Goal: Information Seeking & Learning: Learn about a topic

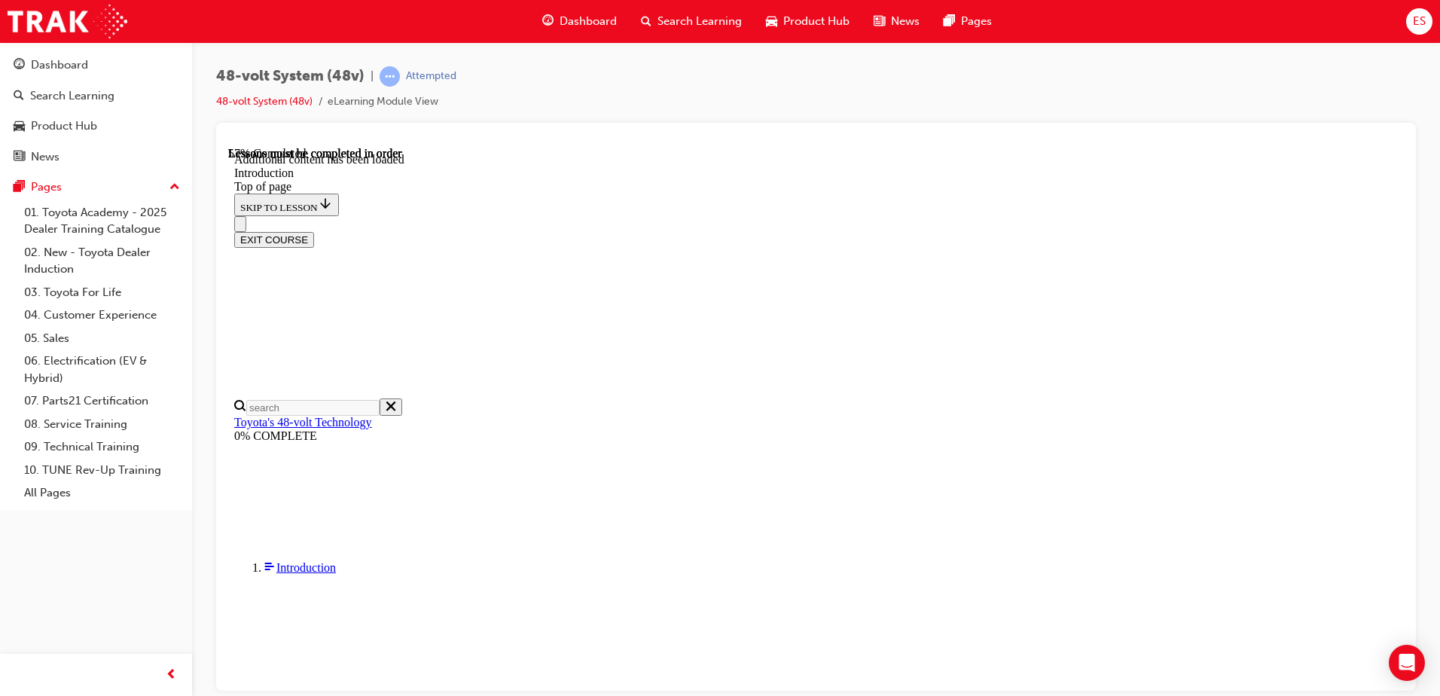
scroll to position [37, 0]
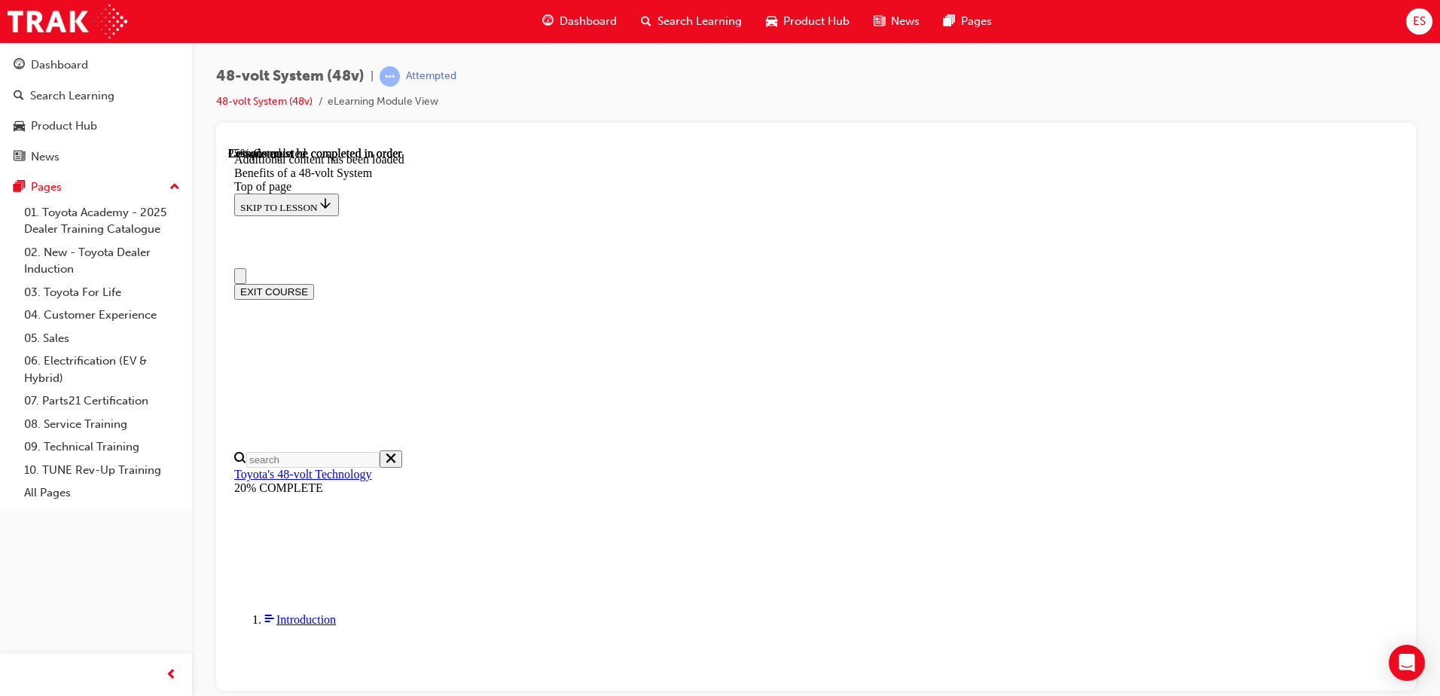
scroll to position [0, 0]
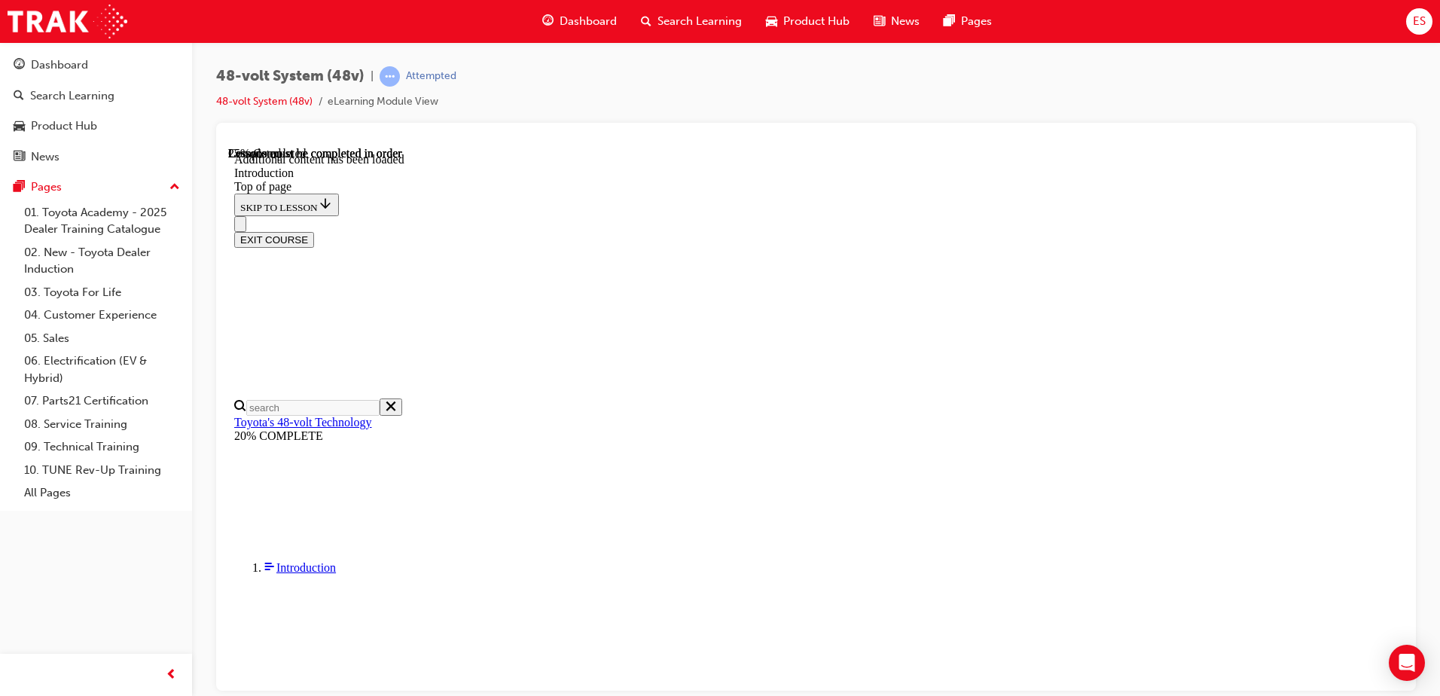
scroll to position [829, 0]
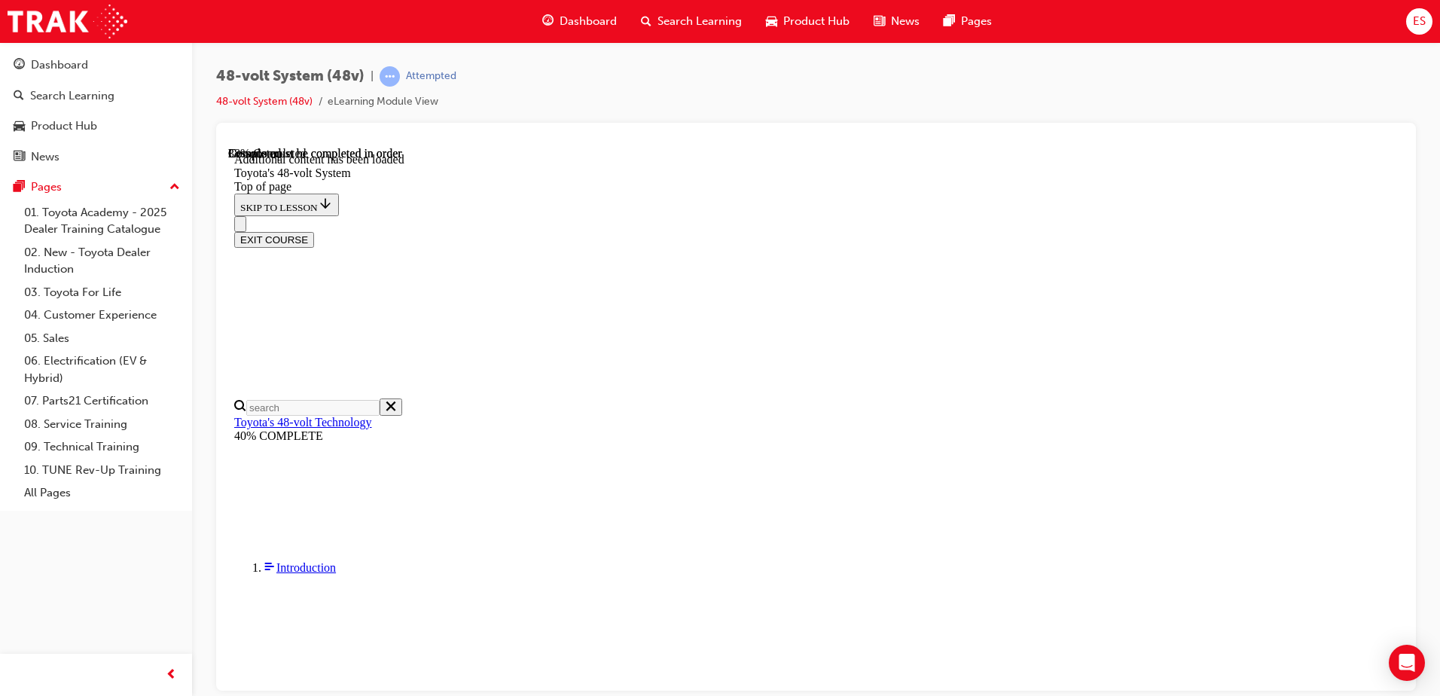
drag, startPoint x: 563, startPoint y: 509, endPoint x: 1099, endPoint y: 508, distance: 535.5
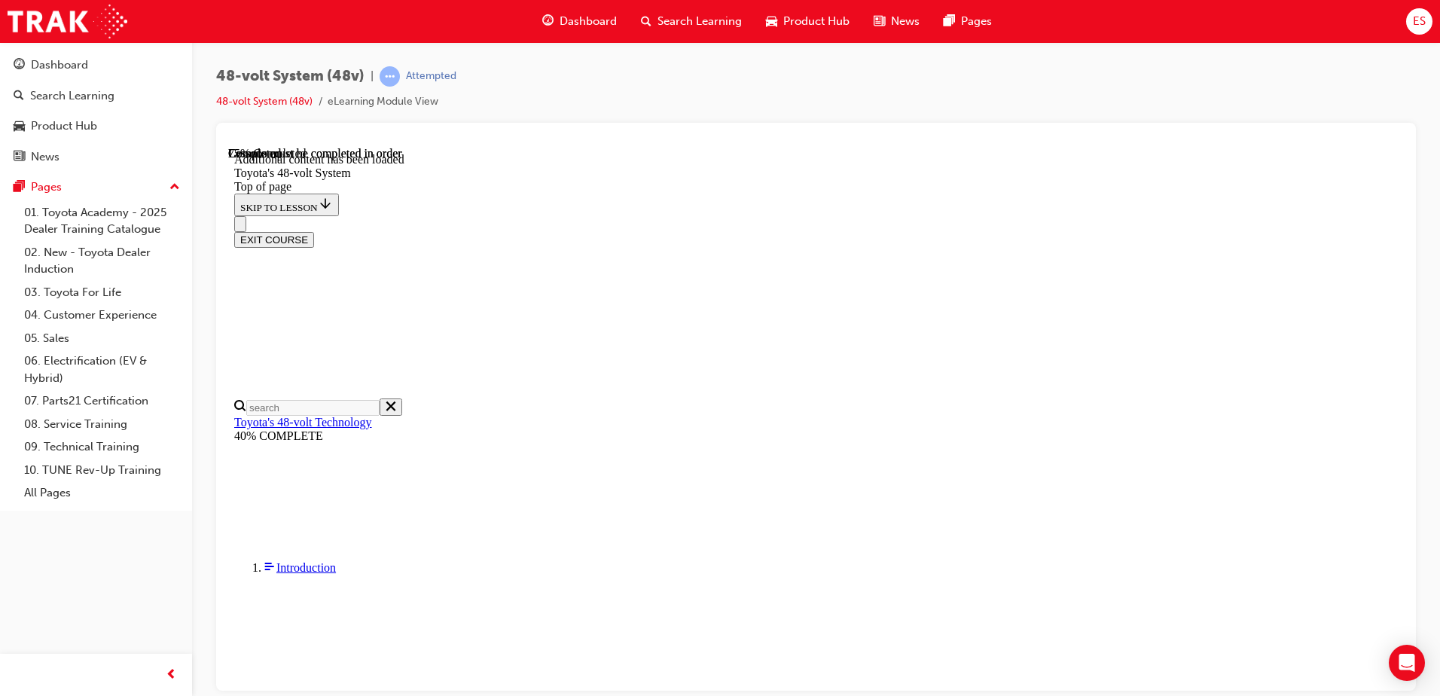
scroll to position [1501, 0]
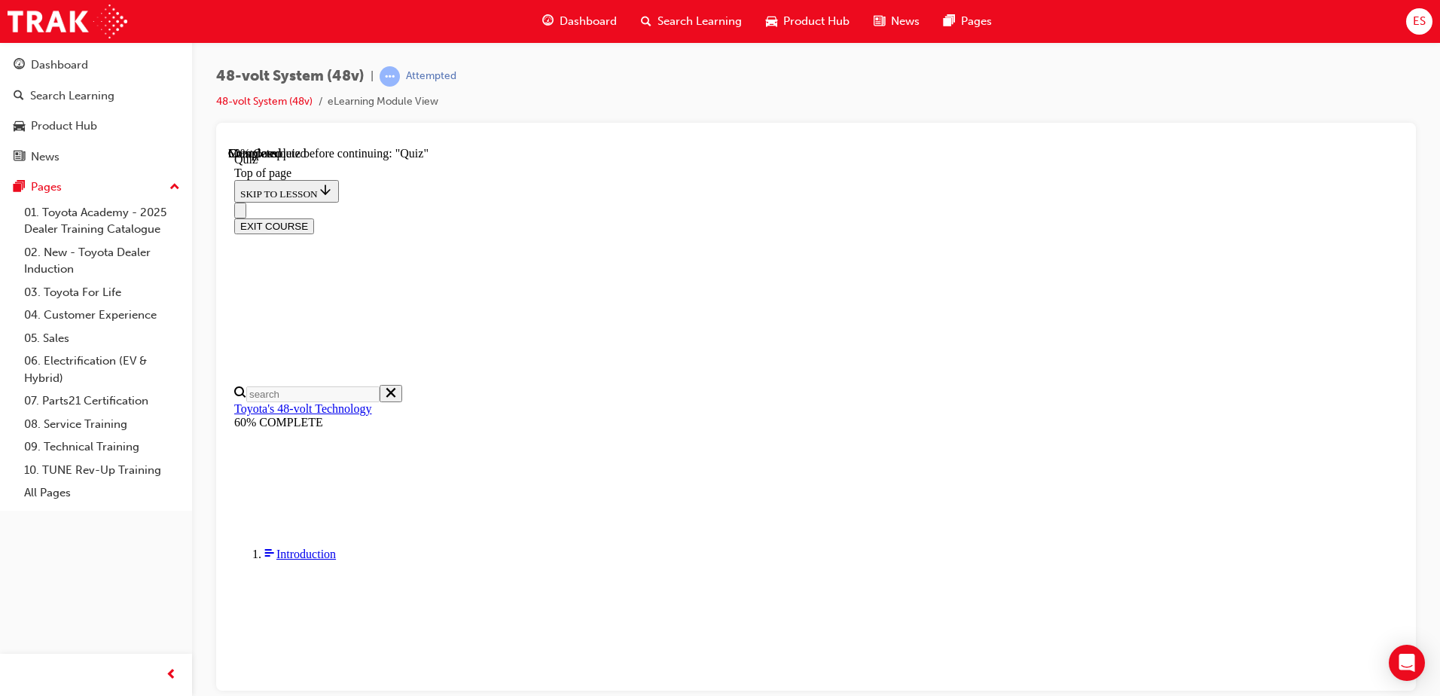
scroll to position [203, 0]
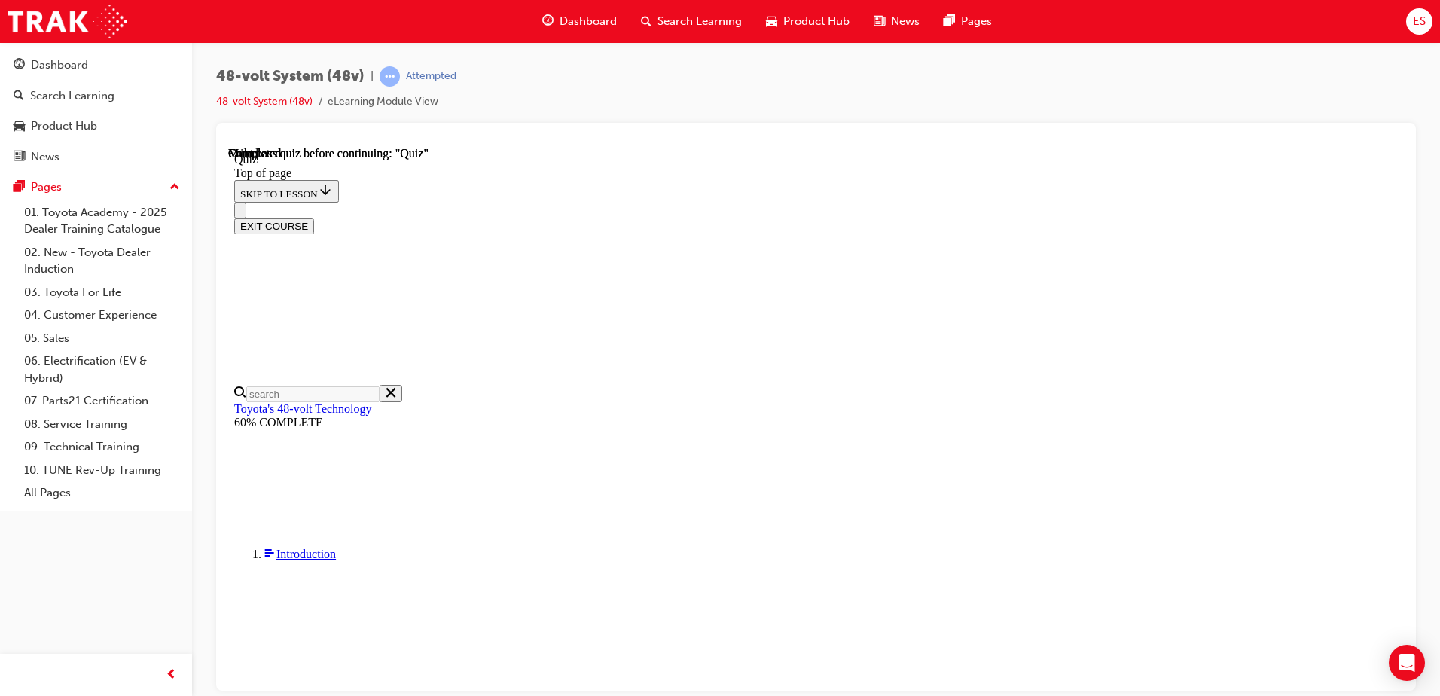
scroll to position [285, 0]
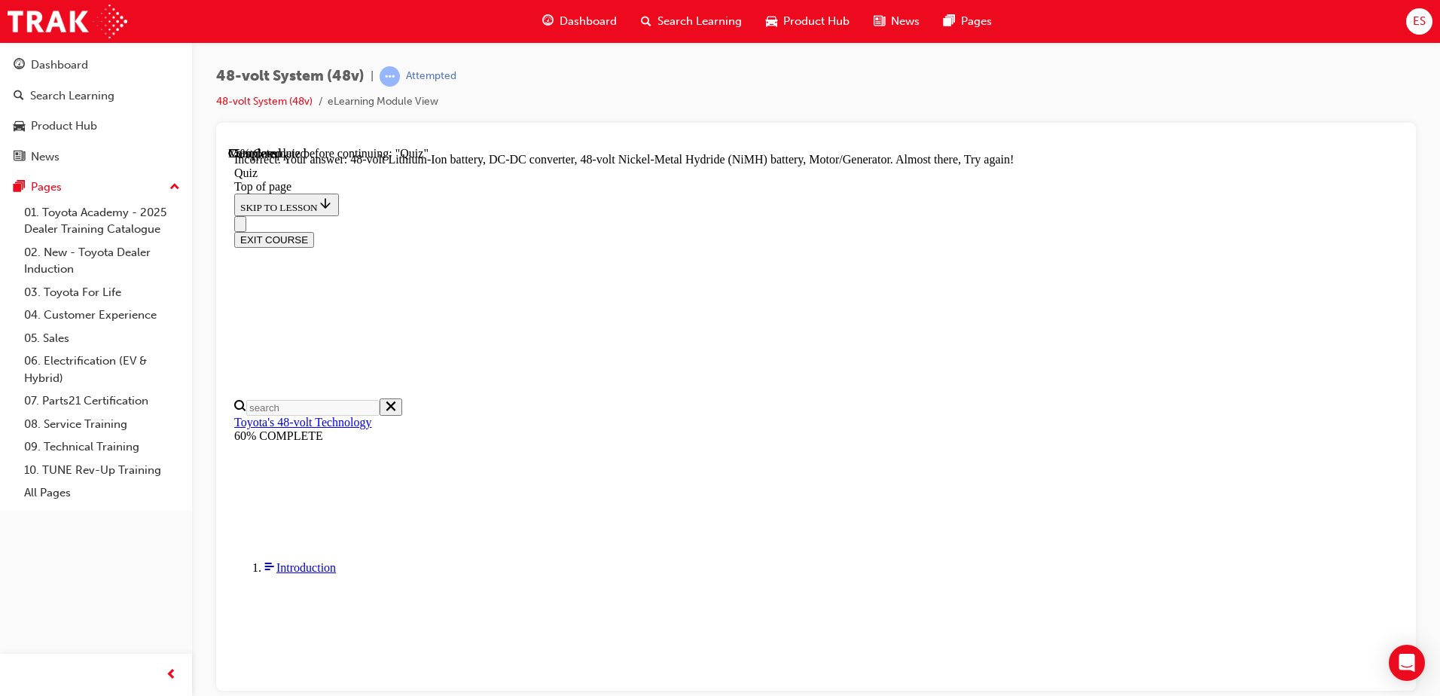
scroll to position [397, 0]
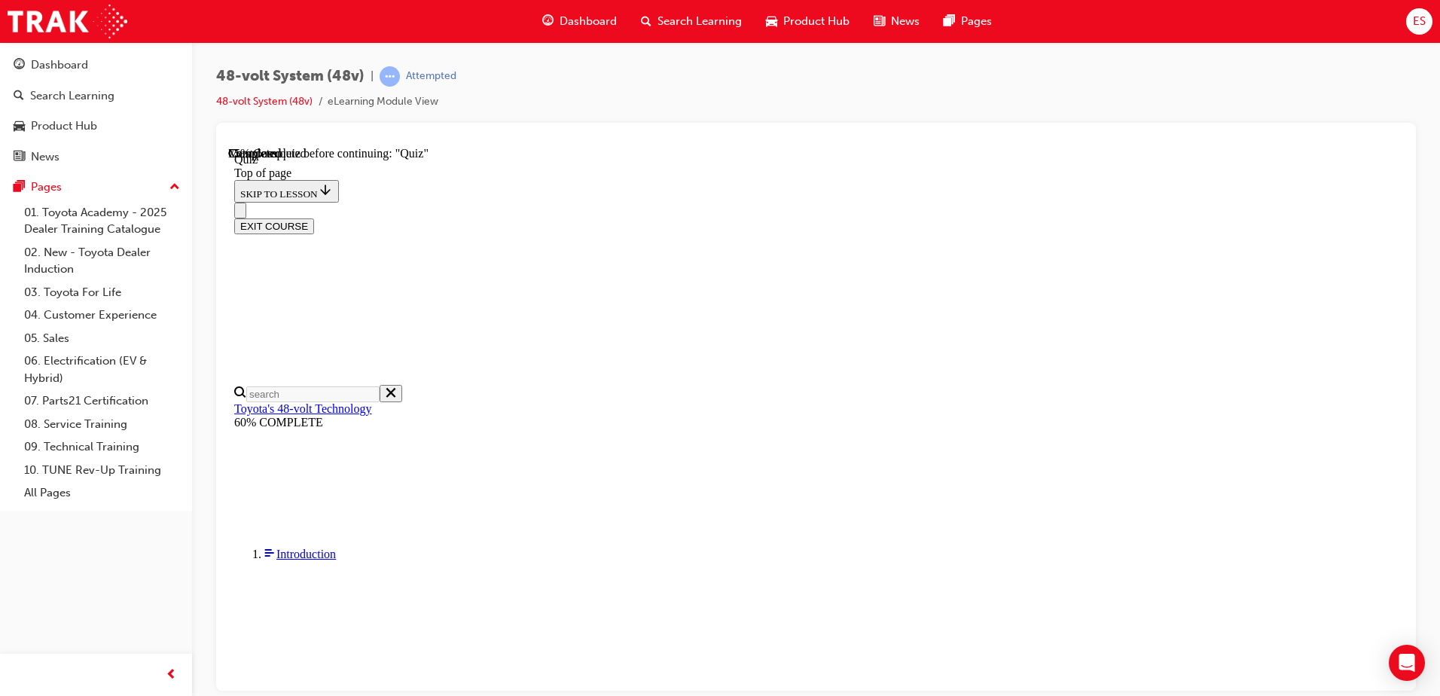
scroll to position [52, 0]
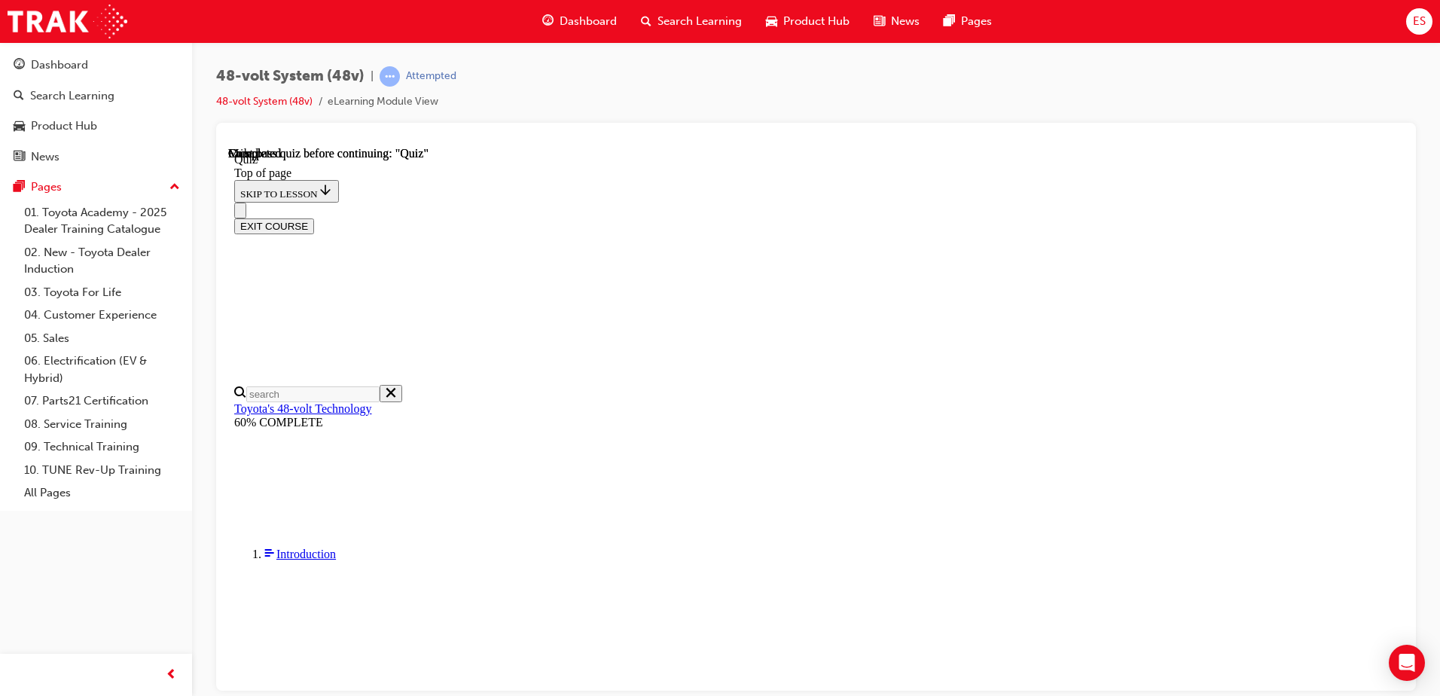
scroll to position [285, 0]
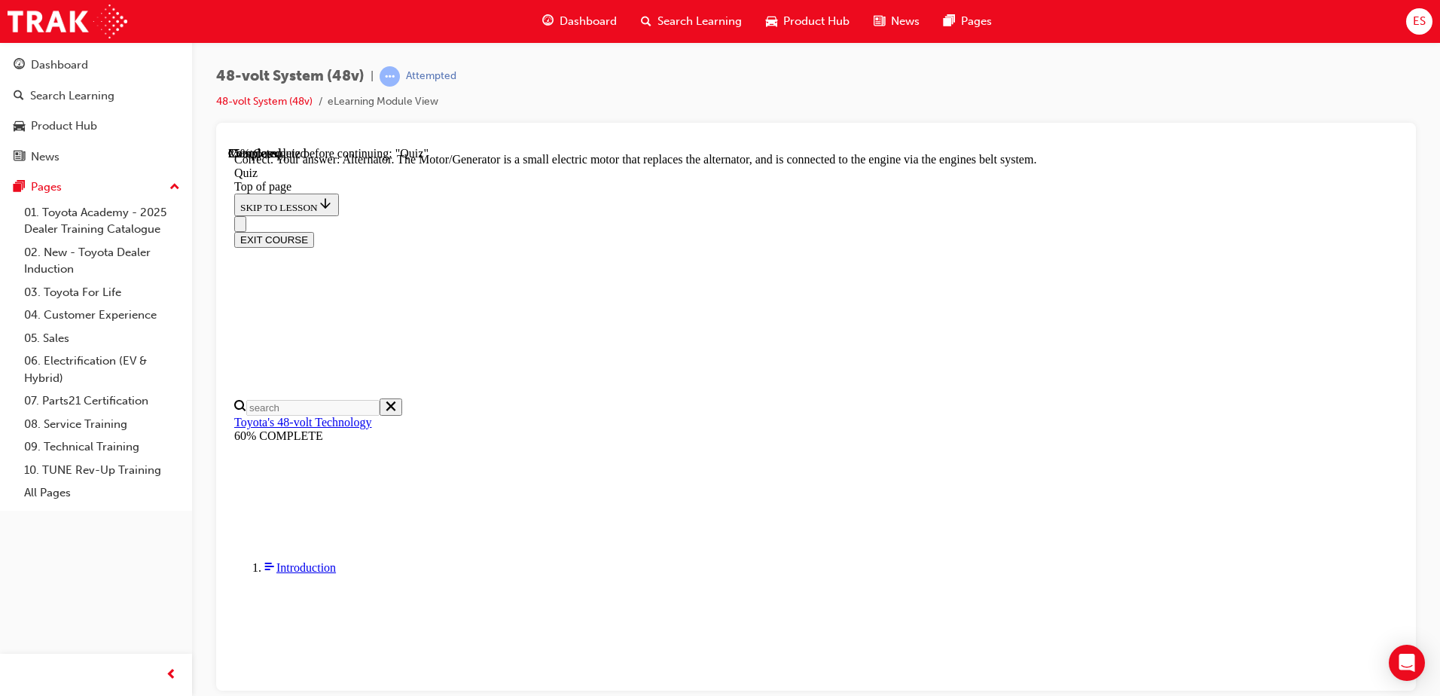
scroll to position [203, 0]
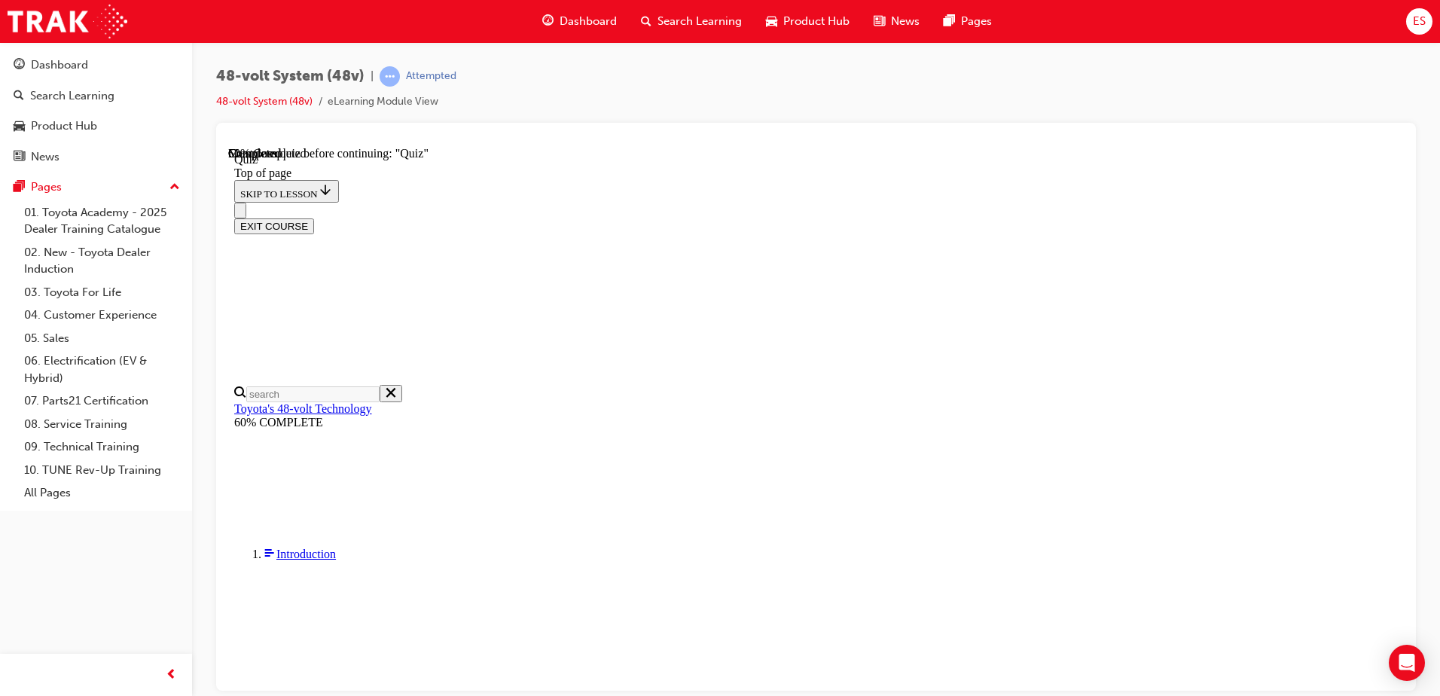
scroll to position [52, 0]
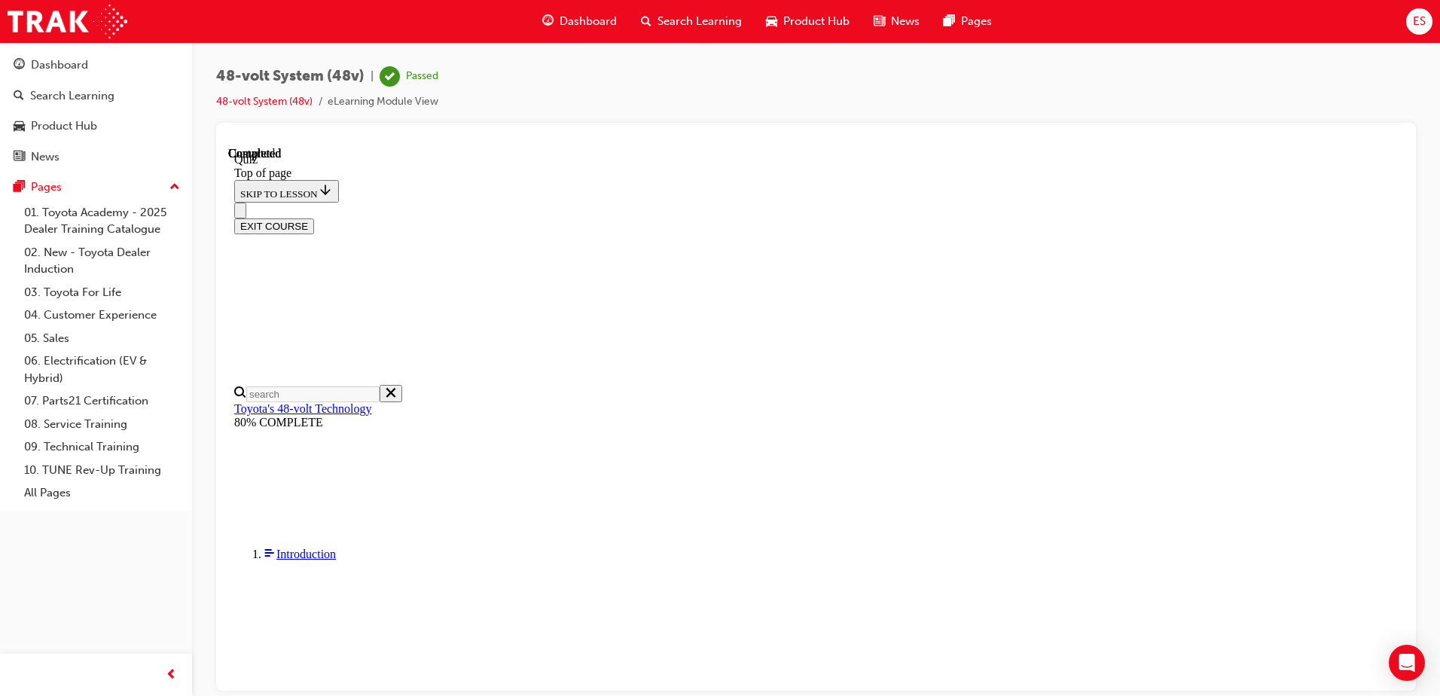
scroll to position [285, 0]
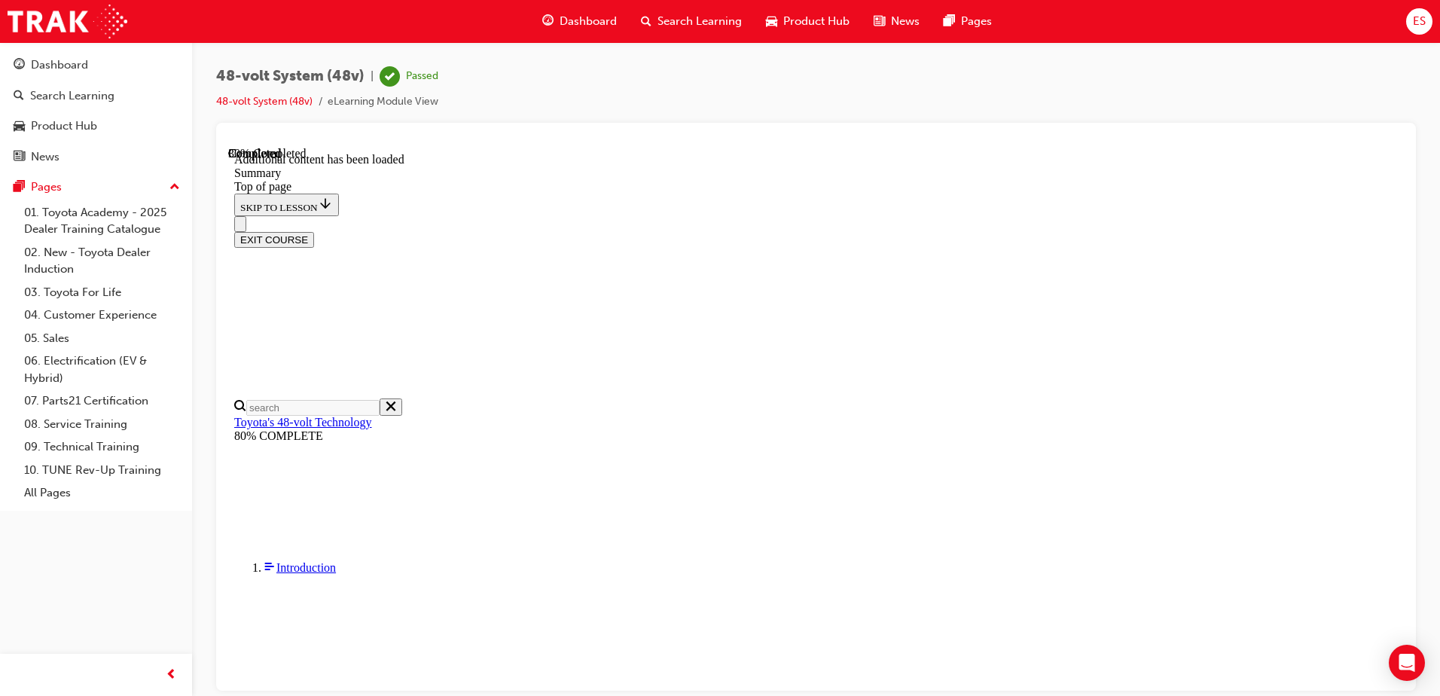
scroll to position [594, 0]
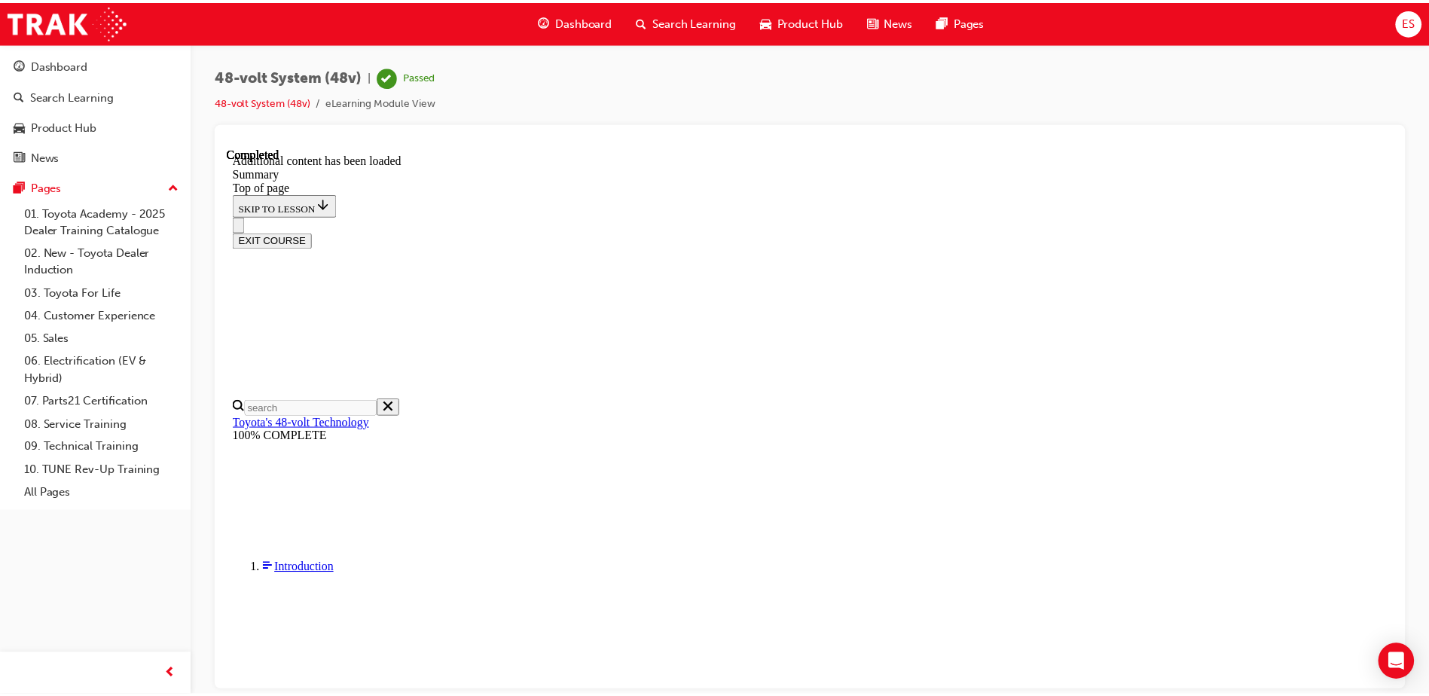
scroll to position [1820, 0]
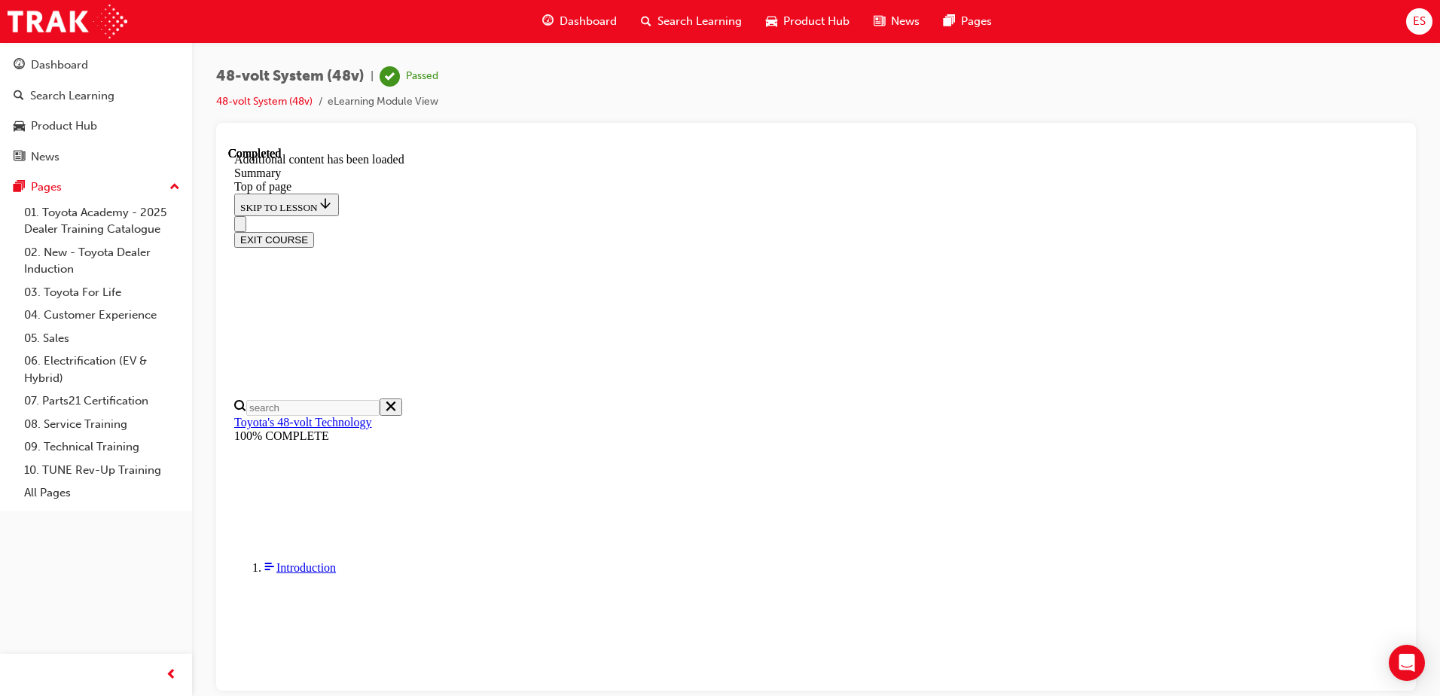
click at [314, 231] on button "EXIT COURSE" at bounding box center [274, 239] width 80 height 16
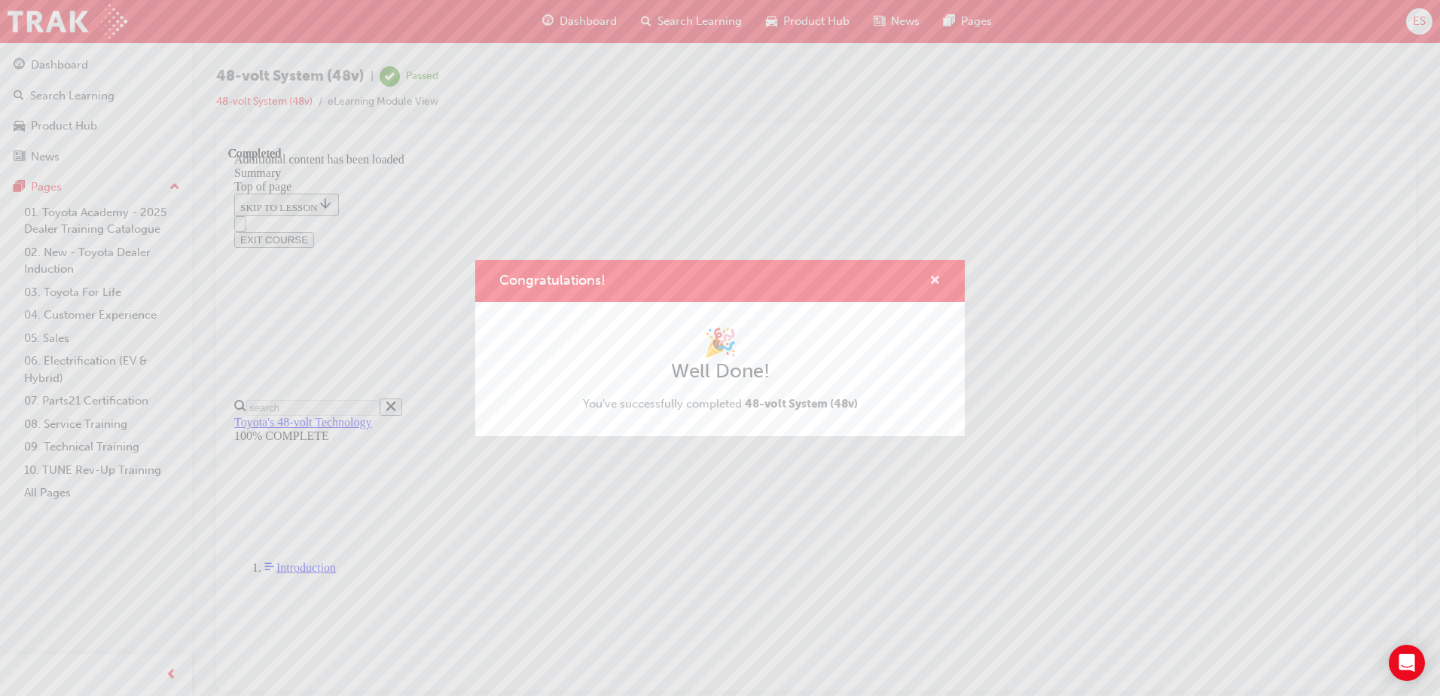
click at [935, 279] on span "cross-icon" at bounding box center [934, 282] width 11 height 14
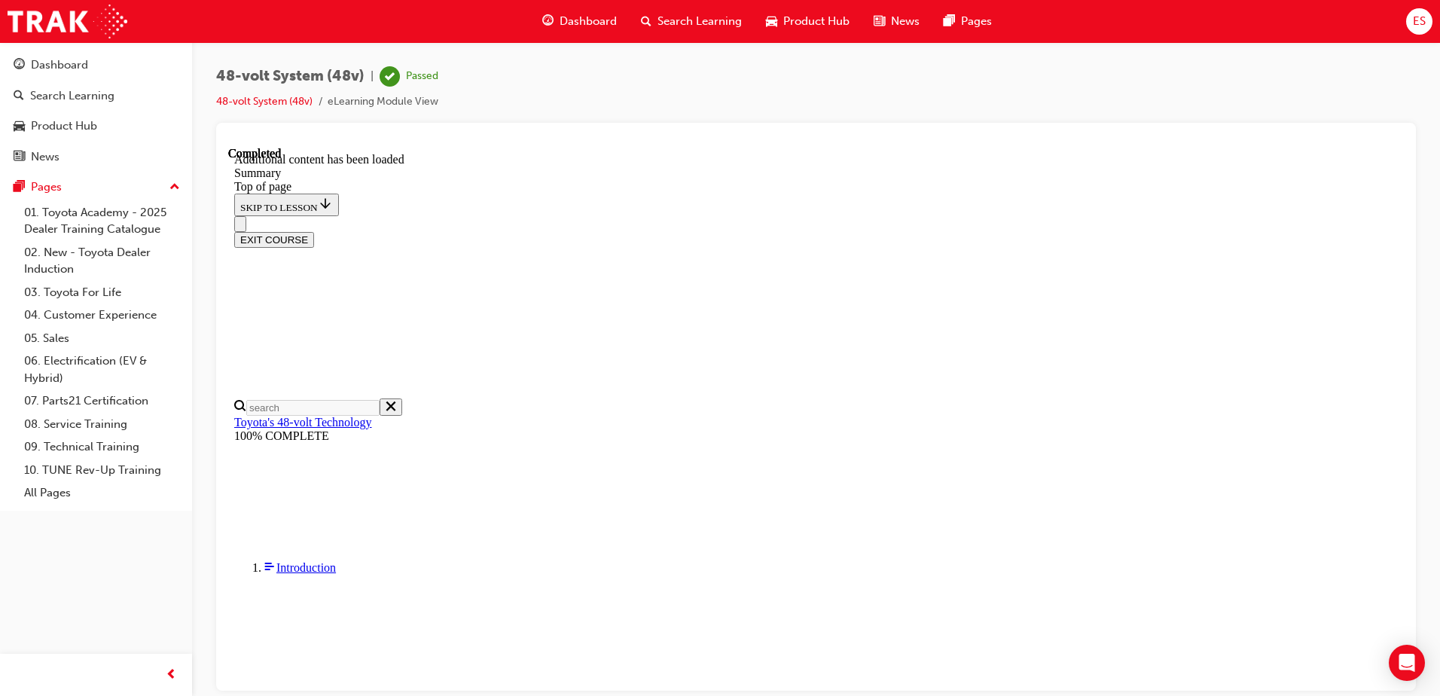
click at [560, 13] on span "Dashboard" at bounding box center [588, 21] width 57 height 17
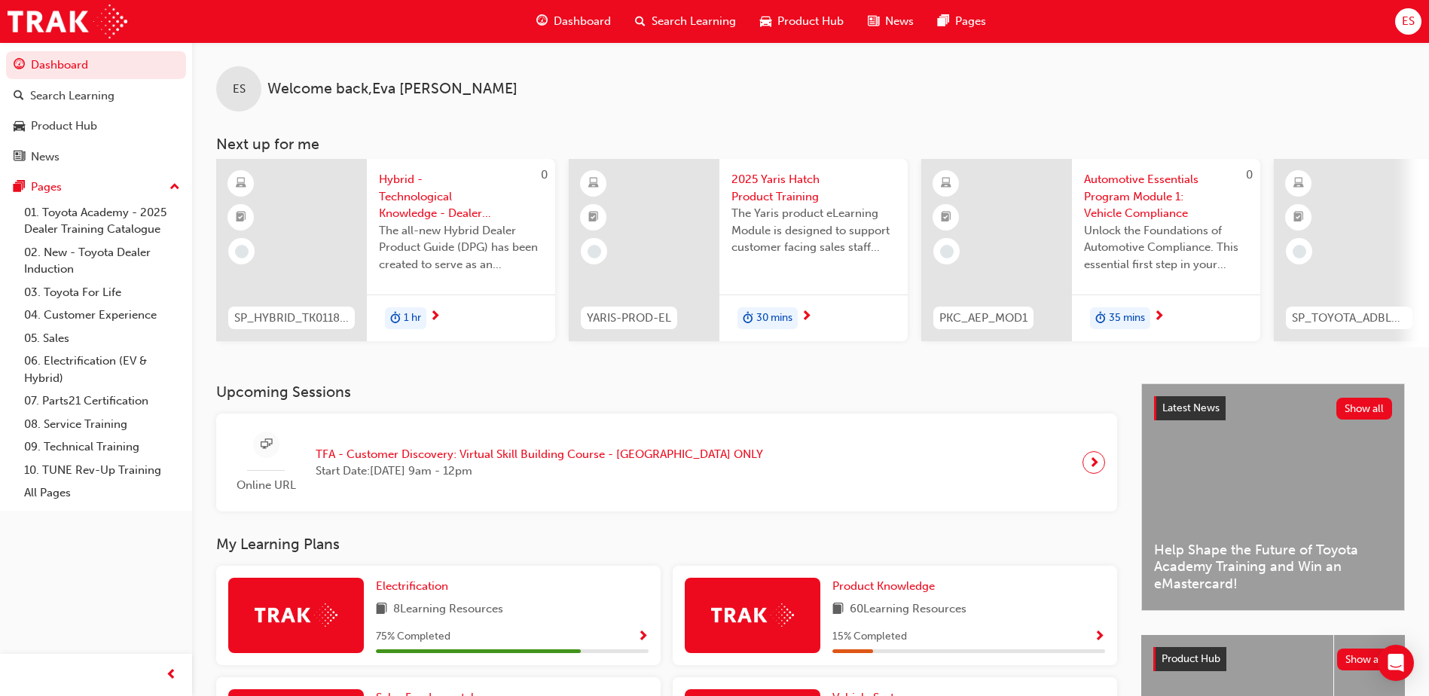
drag, startPoint x: 567, startPoint y: 346, endPoint x: 630, endPoint y: 346, distance: 62.5
click at [630, 346] on div "0 SP_HYBRID_TK0118_DPG Hybrid - Technological Knowledge - Dealer Product Guide …" at bounding box center [1272, 253] width 2113 height 188
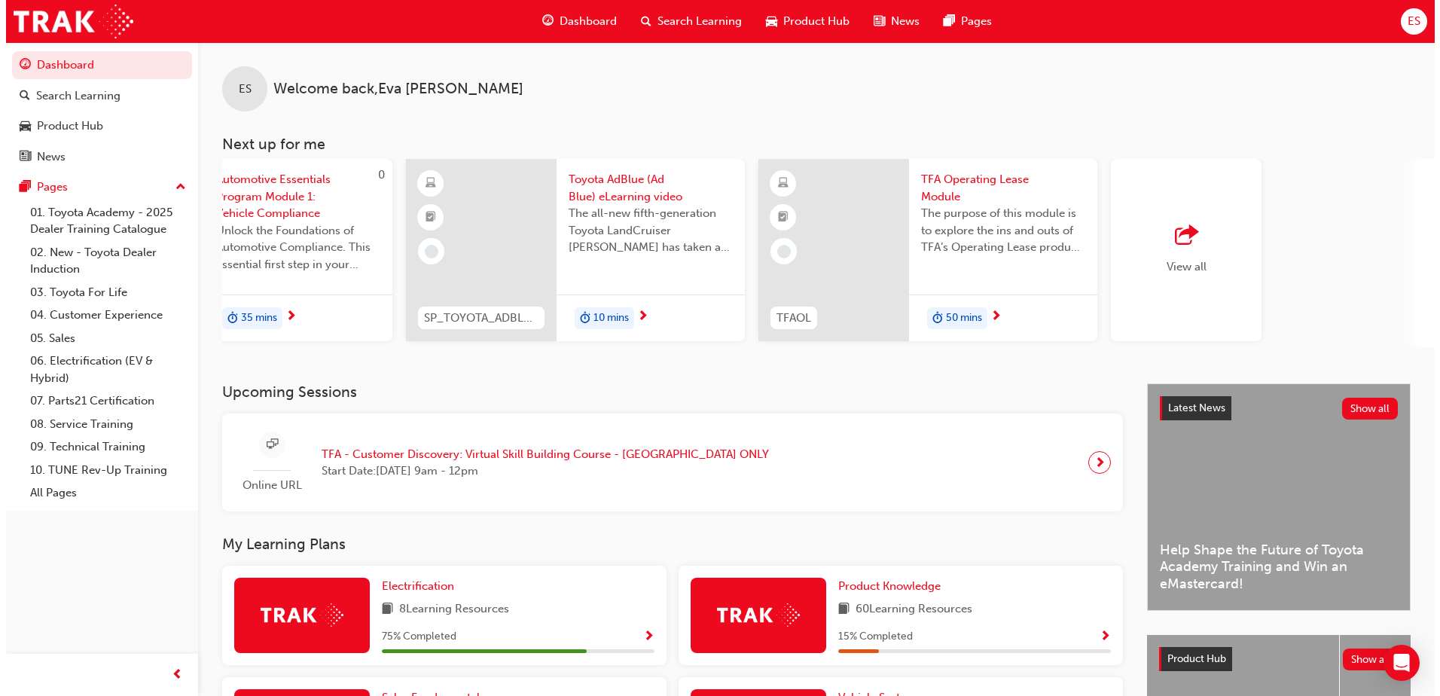
scroll to position [0, 900]
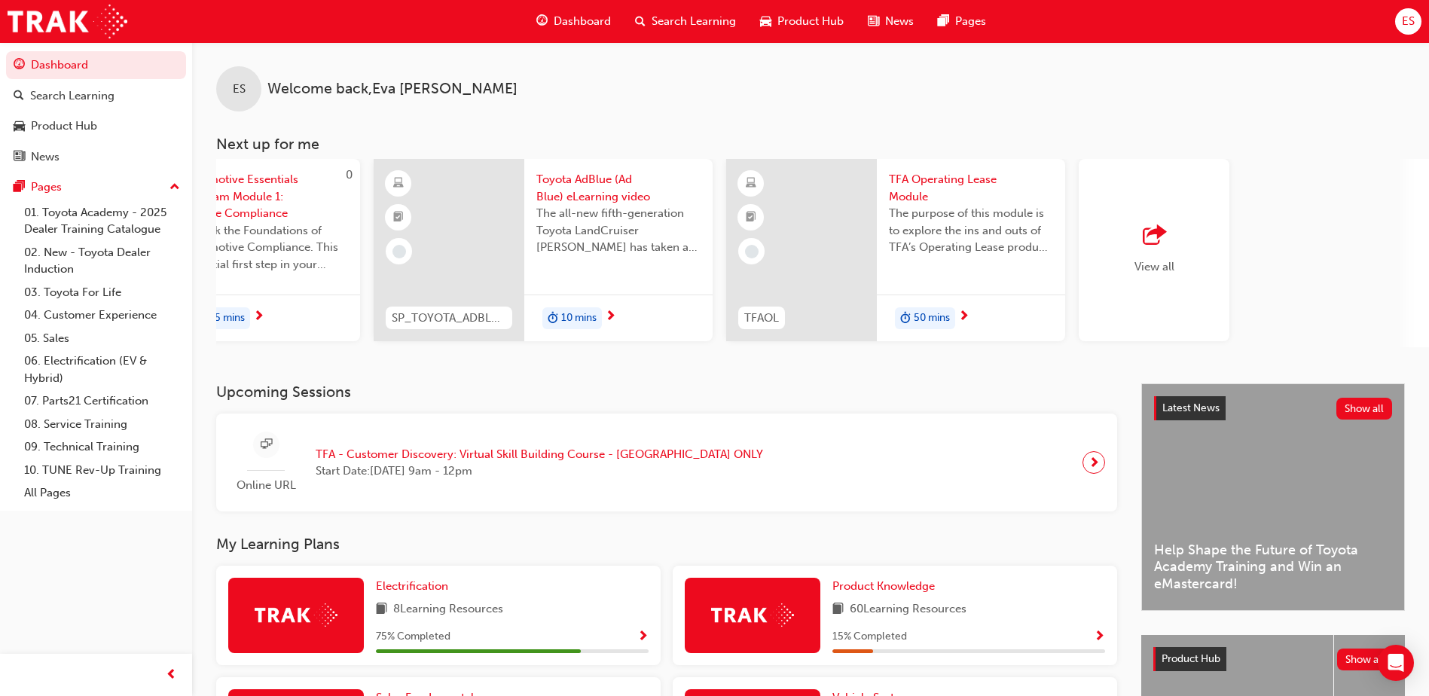
click at [605, 316] on div at bounding box center [610, 316] width 11 height 19
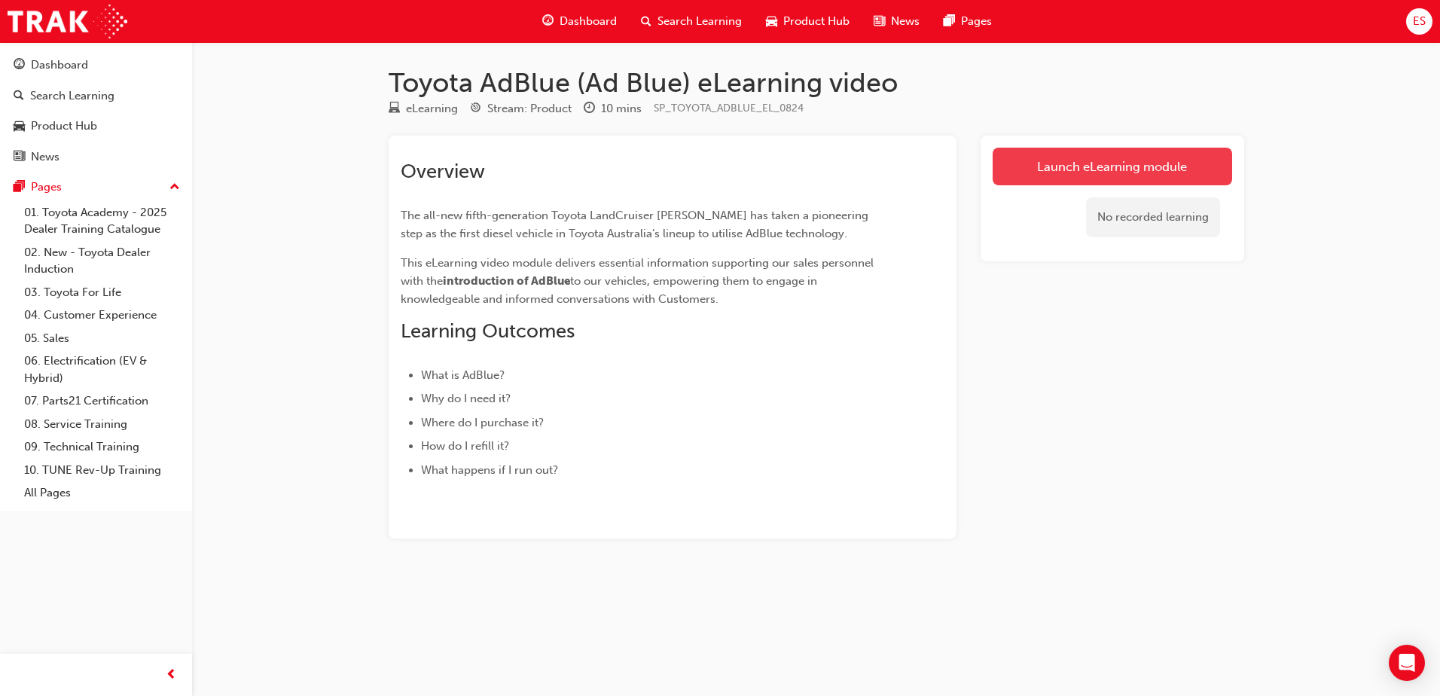
click at [1106, 160] on link "Launch eLearning module" at bounding box center [1113, 167] width 240 height 38
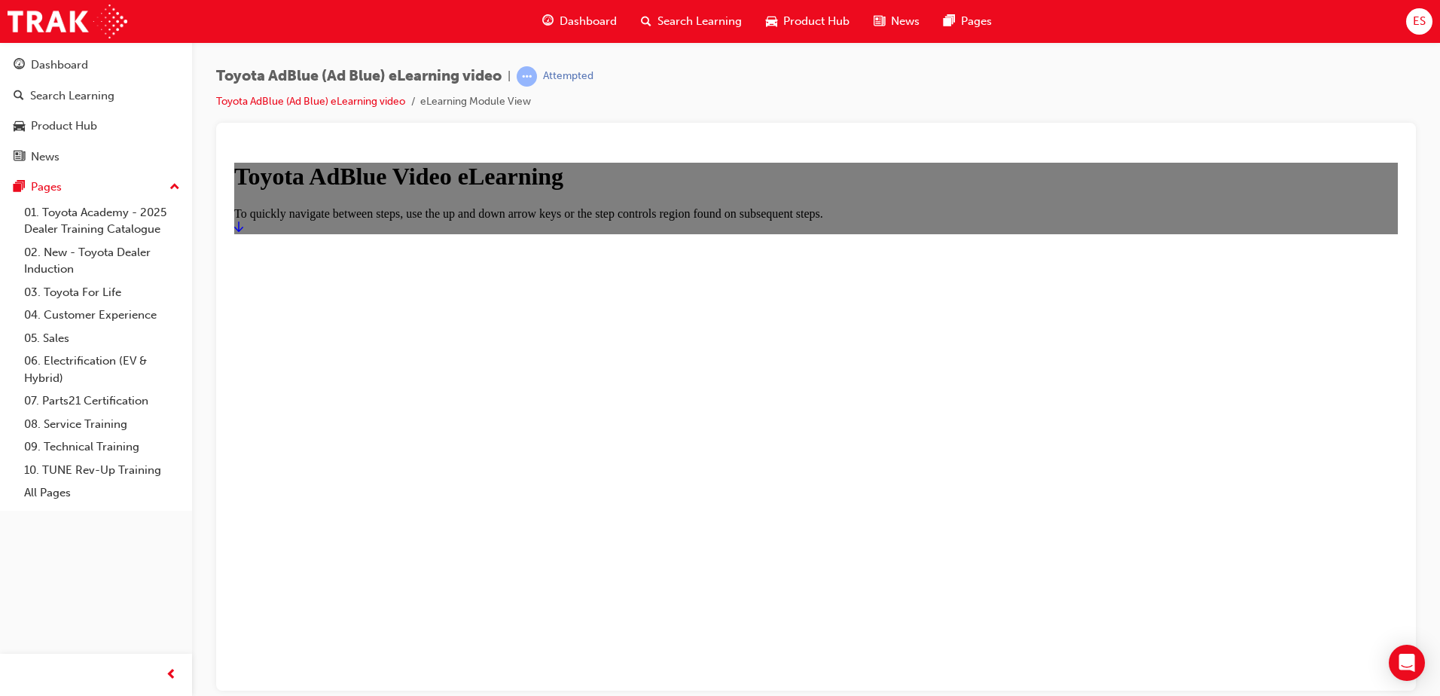
click at [243, 233] on link "Start" at bounding box center [238, 226] width 9 height 13
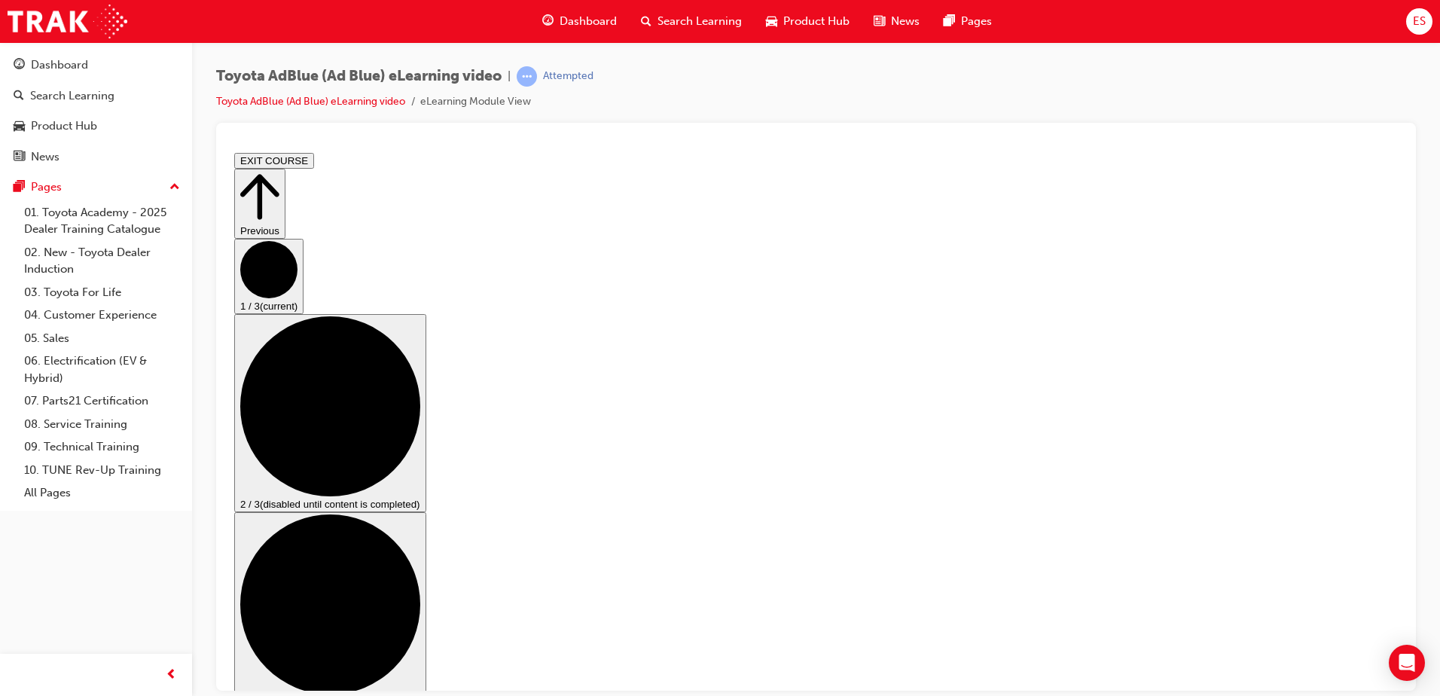
scroll to position [94, 0]
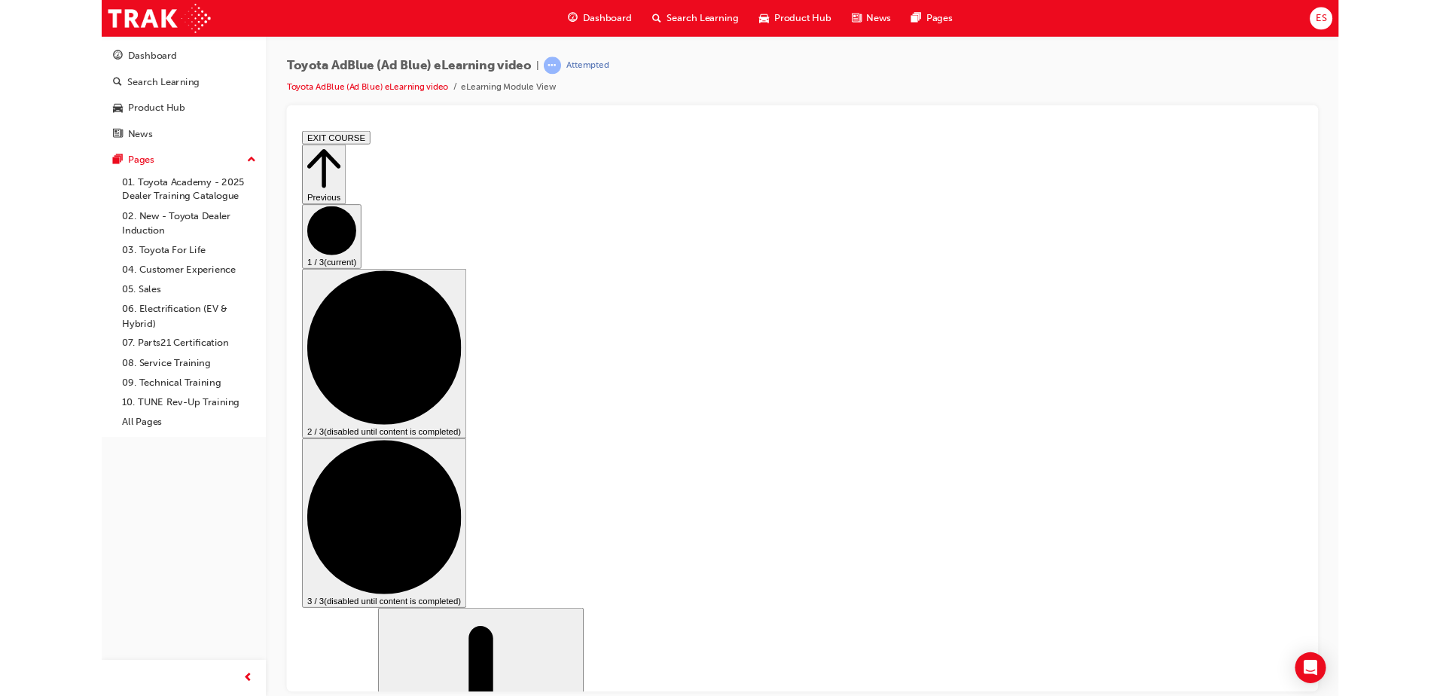
scroll to position [0, 0]
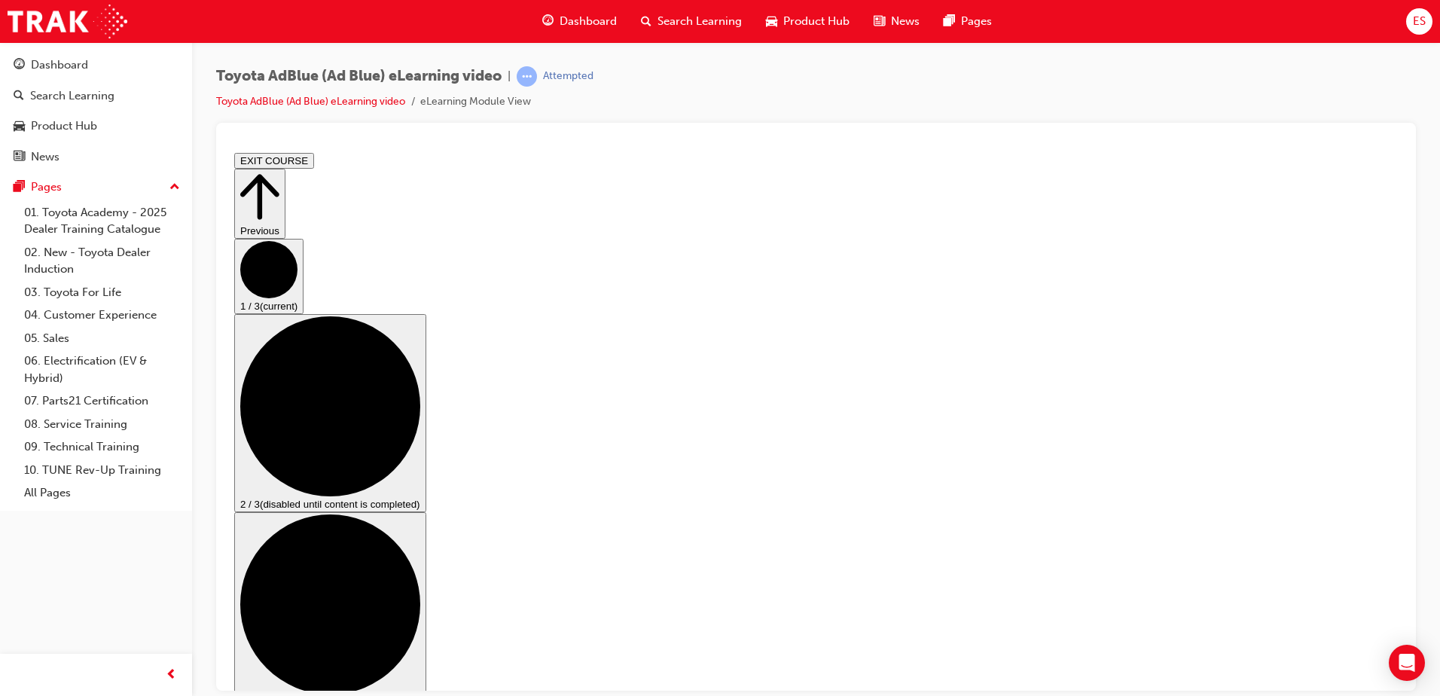
drag, startPoint x: 1169, startPoint y: 630, endPoint x: 1400, endPoint y: 854, distance: 322.2
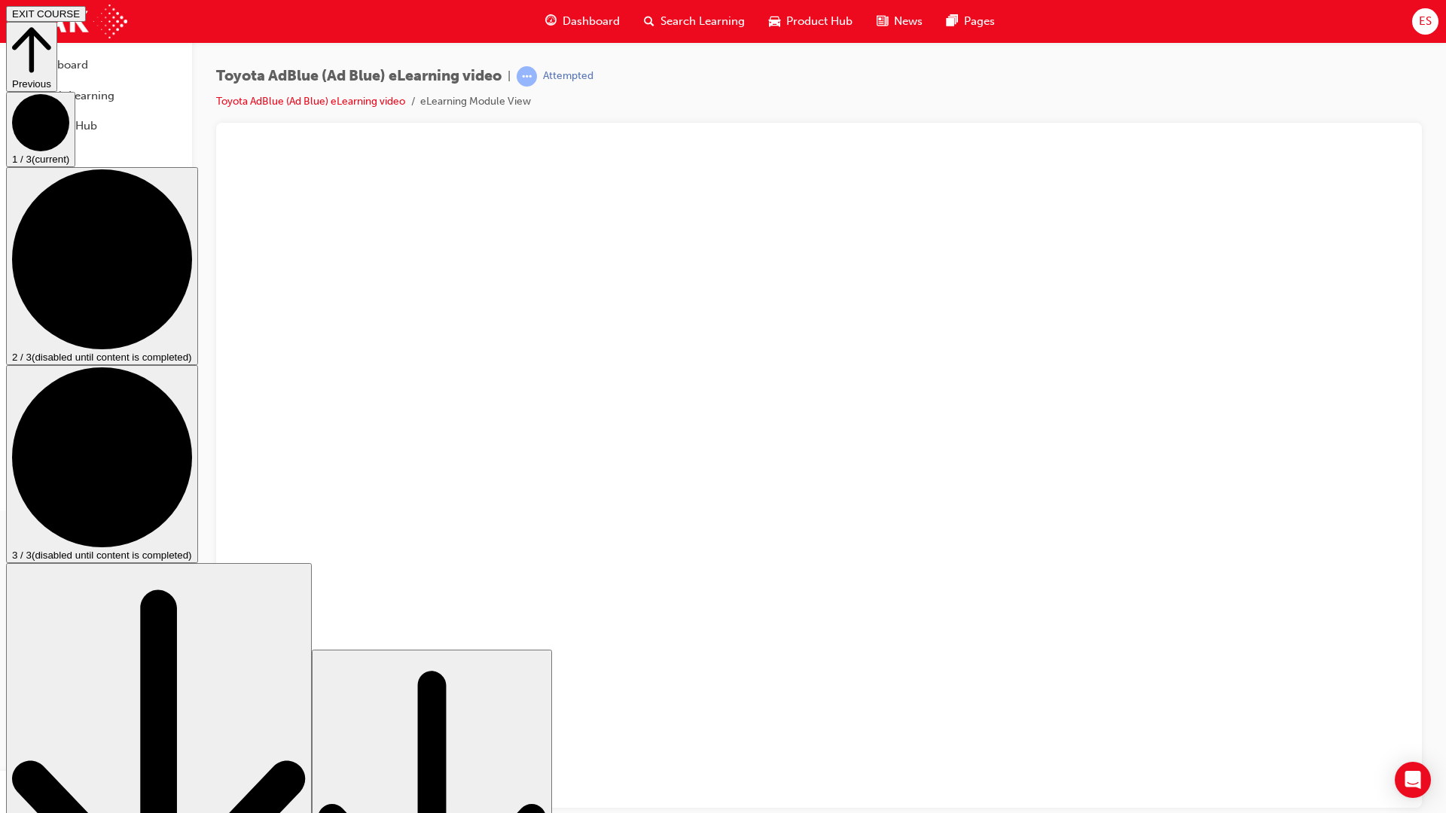
drag, startPoint x: 182, startPoint y: 786, endPoint x: 249, endPoint y: 782, distance: 66.4
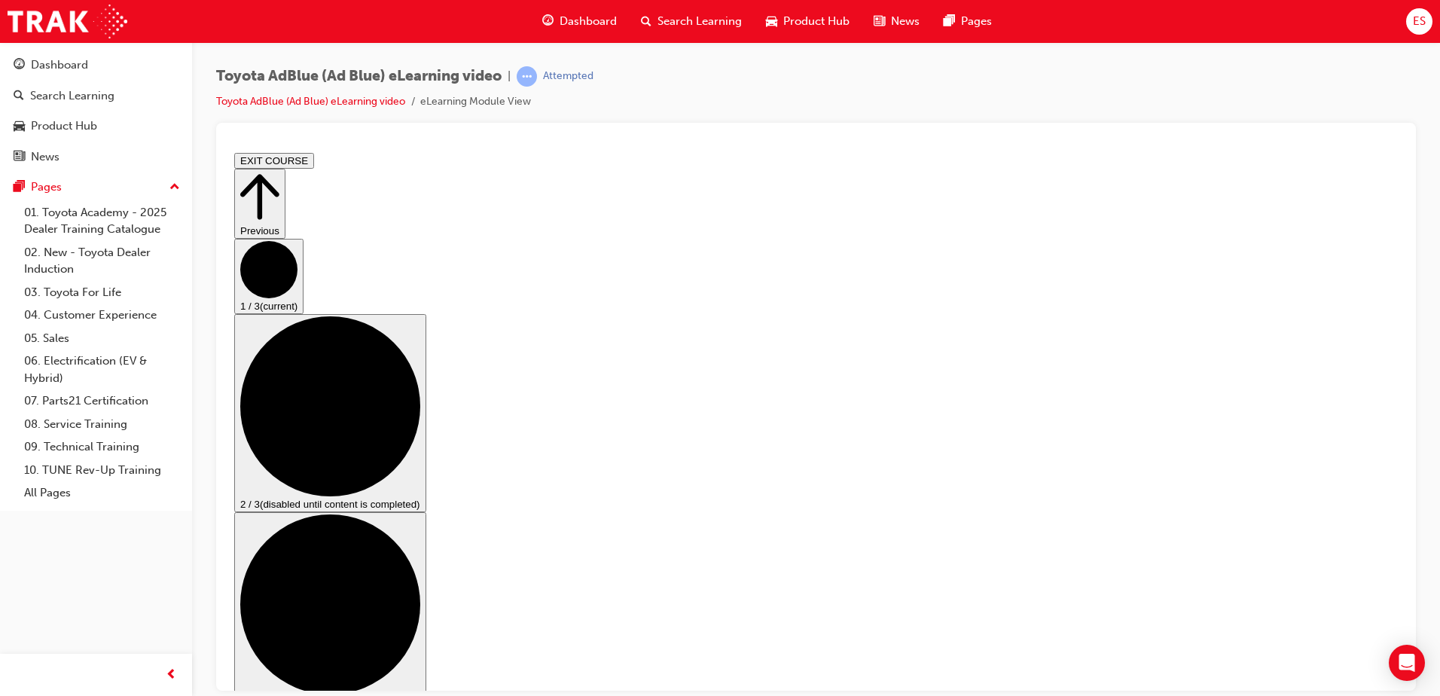
drag, startPoint x: 1176, startPoint y: 623, endPoint x: 1407, endPoint y: 848, distance: 322.8
